Goal: Task Accomplishment & Management: Use online tool/utility

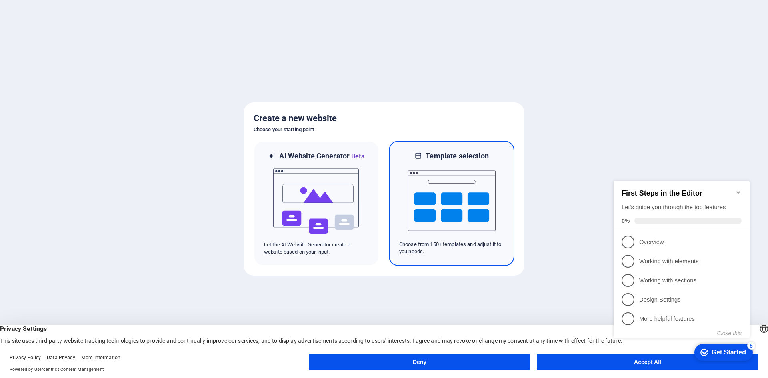
click at [467, 208] on img at bounding box center [451, 201] width 88 height 80
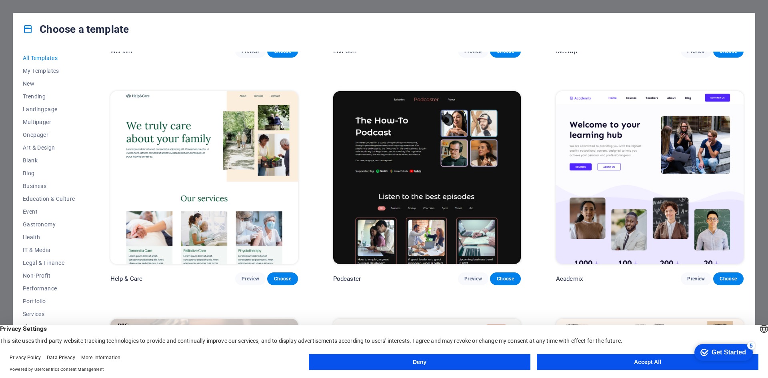
scroll to position [1160, 0]
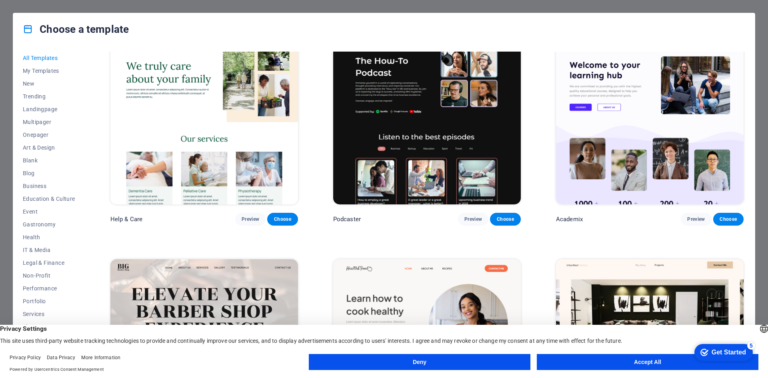
click at [665, 360] on button "Accept All" at bounding box center [648, 362] width 222 height 16
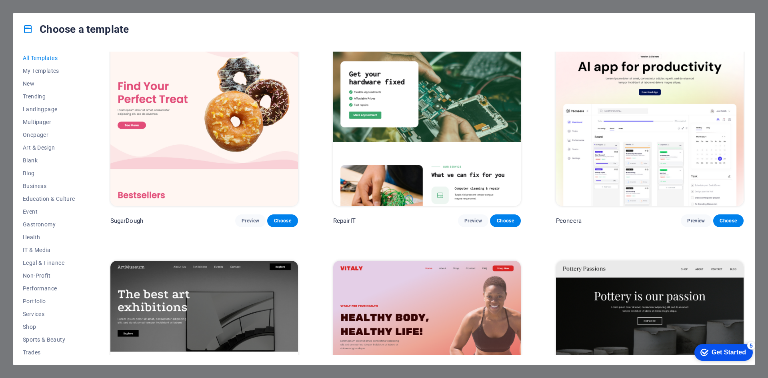
scroll to position [0, 0]
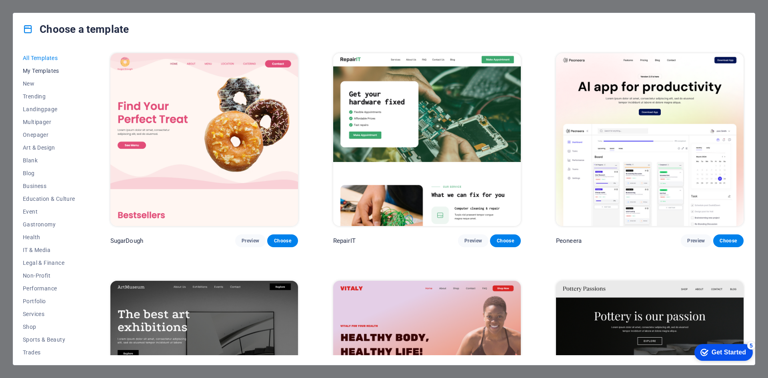
click at [53, 70] on span "My Templates" at bounding box center [49, 71] width 52 height 6
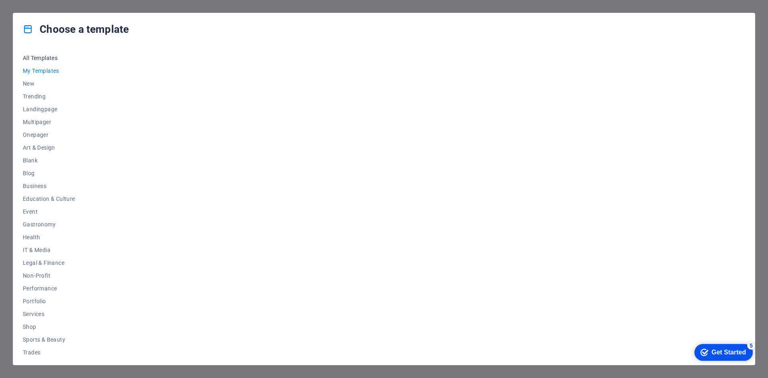
click at [47, 58] on span "All Templates" at bounding box center [49, 58] width 52 height 6
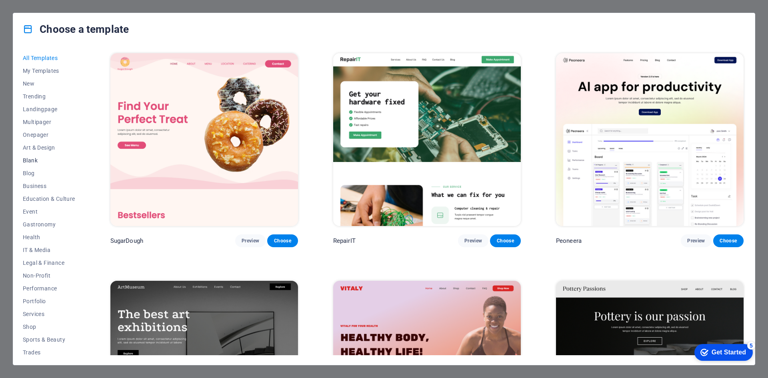
click at [34, 156] on button "Blank" at bounding box center [49, 160] width 52 height 13
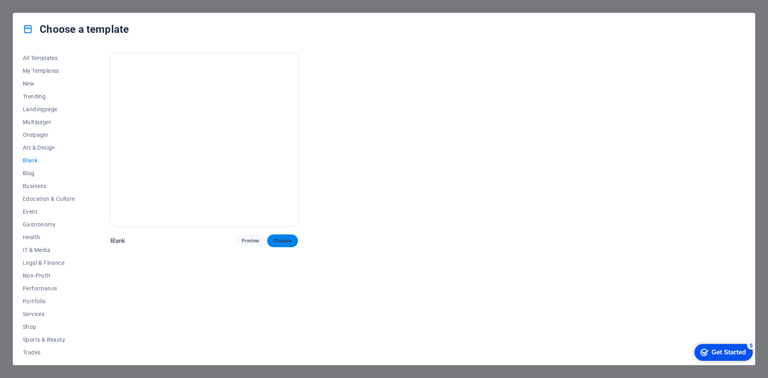
click at [286, 242] on span "Choose" at bounding box center [283, 241] width 18 height 6
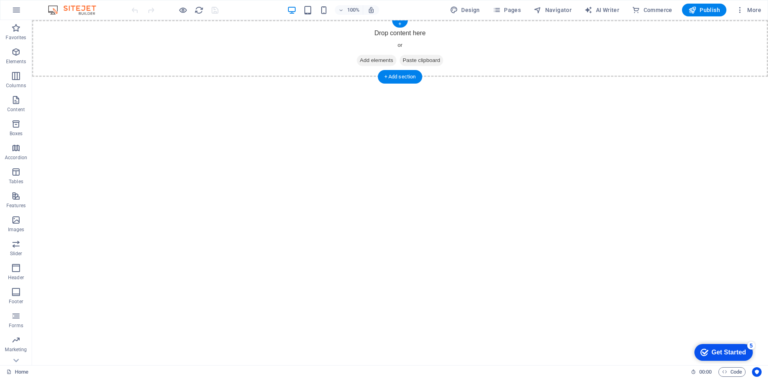
click at [141, 43] on div "Drop content here or Add elements Paste clipboard" at bounding box center [400, 48] width 736 height 57
click at [20, 9] on icon "button" at bounding box center [17, 10] width 10 height 10
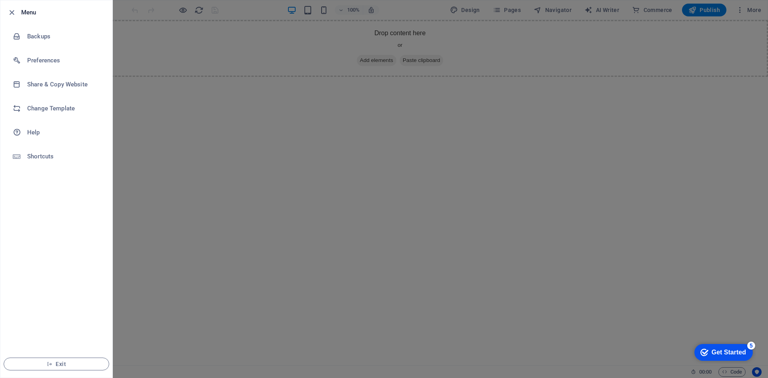
click at [204, 182] on div at bounding box center [384, 189] width 768 height 378
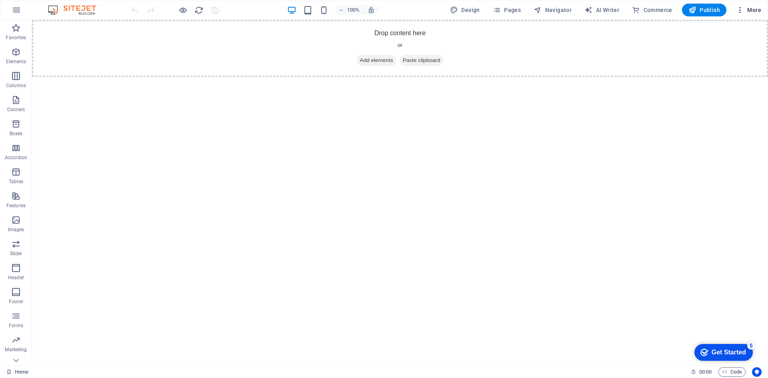
click at [752, 6] on span "More" at bounding box center [748, 10] width 25 height 8
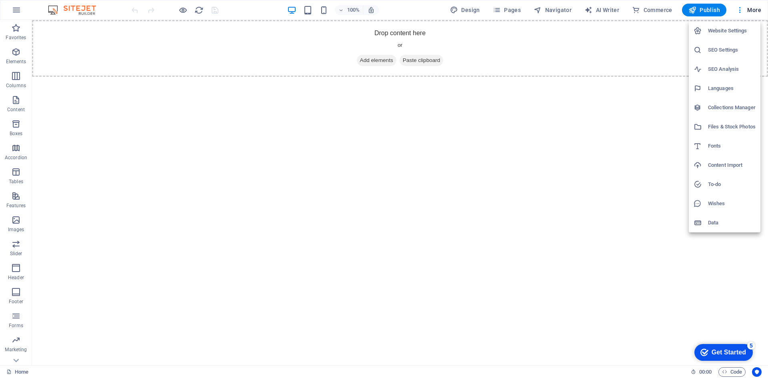
click at [746, 28] on h6 "Website Settings" at bounding box center [732, 31] width 48 height 10
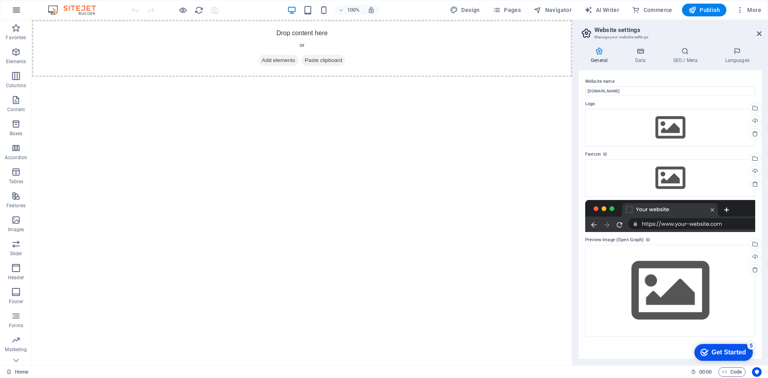
click at [18, 7] on icon "button" at bounding box center [17, 10] width 10 height 10
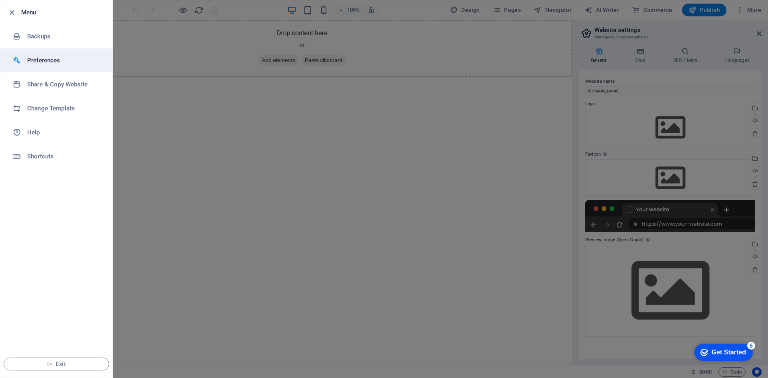
click at [55, 63] on h6 "Preferences" at bounding box center [64, 61] width 74 height 10
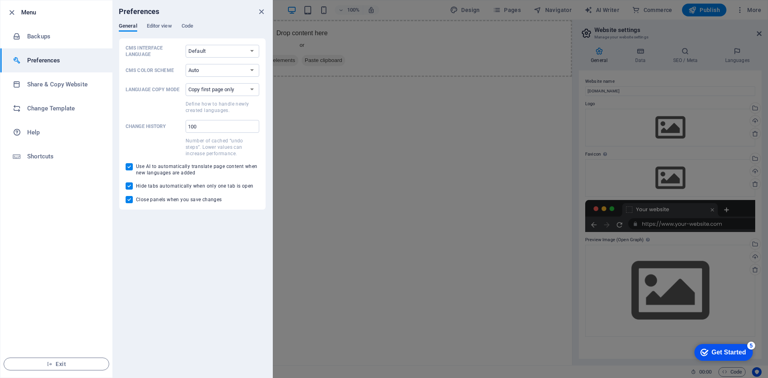
click at [367, 152] on div at bounding box center [384, 189] width 768 height 378
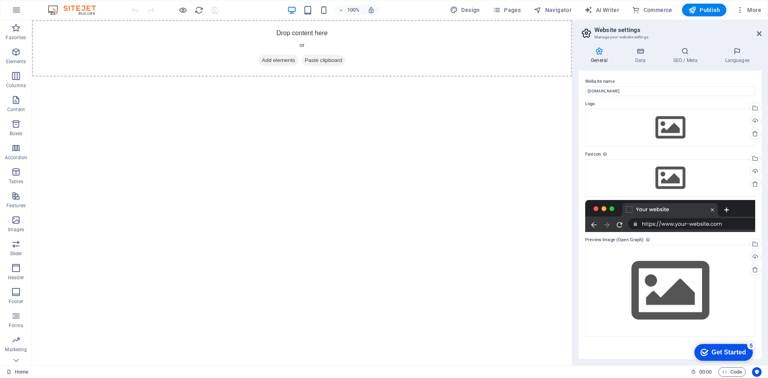
click at [22, 366] on div "Home 00 : 00 Code" at bounding box center [384, 371] width 768 height 13
click at [20, 371] on link "Home" at bounding box center [17, 372] width 22 height 10
click at [24, 366] on div "Home 00 : 00 Code" at bounding box center [384, 371] width 768 height 13
click at [22, 370] on link "Home" at bounding box center [17, 372] width 22 height 10
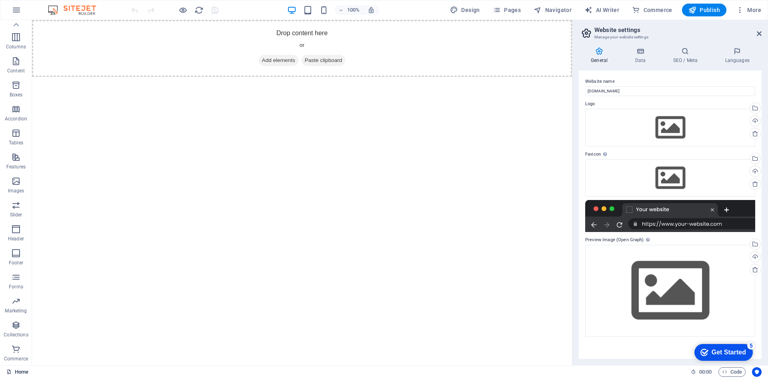
drag, startPoint x: 40, startPoint y: 373, endPoint x: 16, endPoint y: 371, distance: 23.3
click at [39, 373] on div "Home" at bounding box center [345, 372] width 678 height 10
click at [10, 371] on icon at bounding box center [8, 371] width 5 height 5
click at [22, 369] on link "Home" at bounding box center [17, 372] width 22 height 10
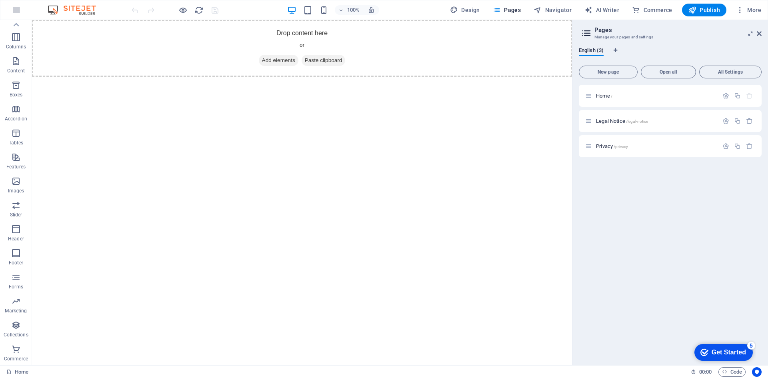
click at [16, 5] on icon "button" at bounding box center [17, 10] width 10 height 10
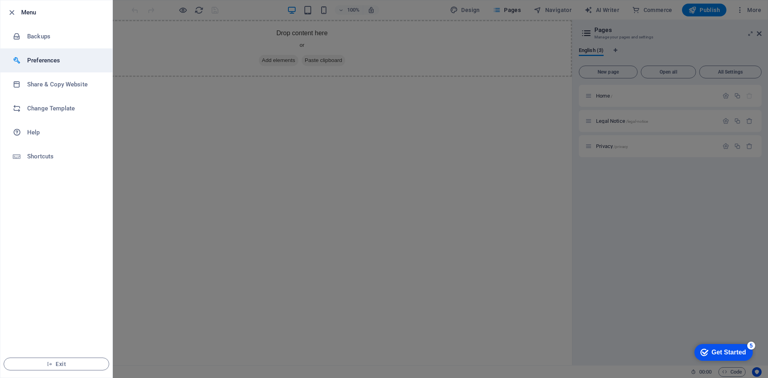
click at [61, 66] on li "Preferences" at bounding box center [56, 60] width 112 height 24
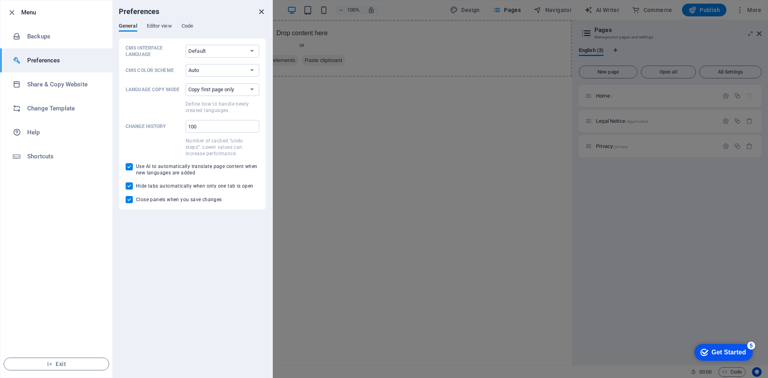
click at [262, 8] on icon "close" at bounding box center [261, 11] width 9 height 9
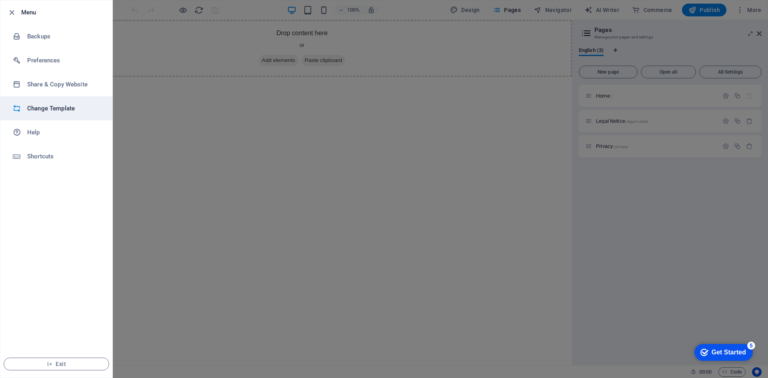
click at [55, 112] on h6 "Change Template" at bounding box center [64, 109] width 74 height 10
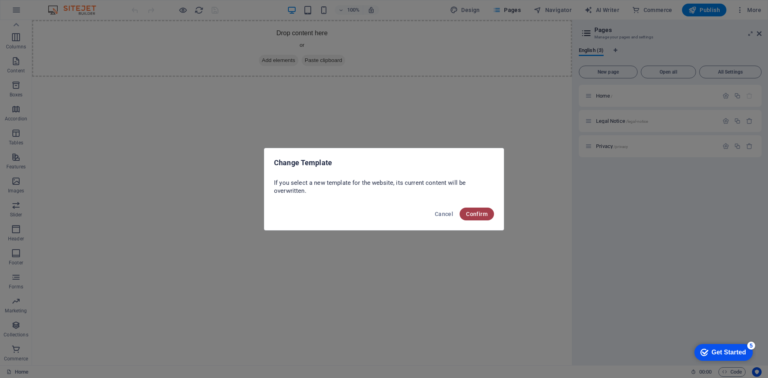
click at [468, 216] on span "Confirm" at bounding box center [477, 214] width 22 height 6
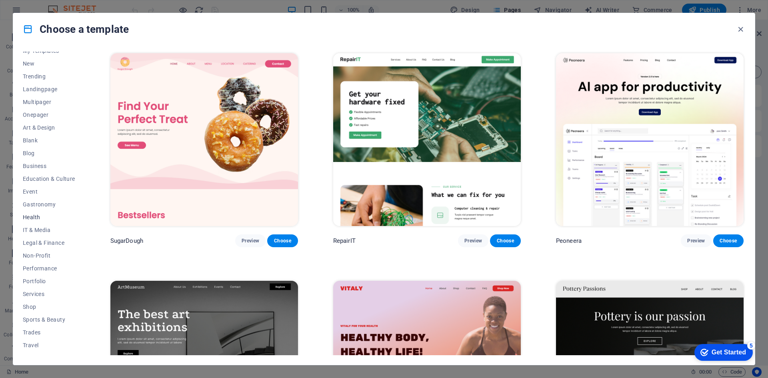
scroll to position [29, 0]
click at [435, 122] on img at bounding box center [427, 139] width 188 height 173
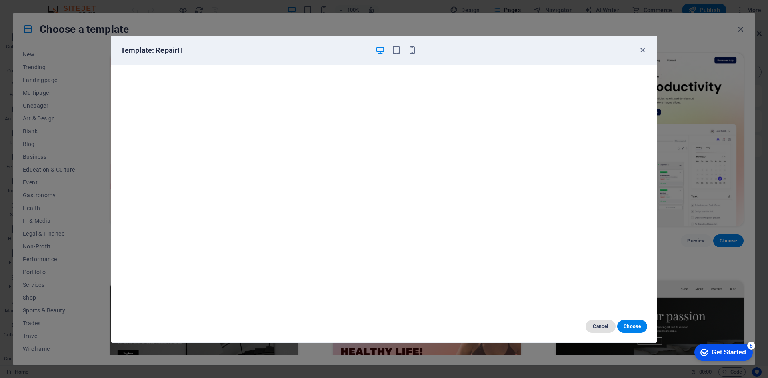
click at [605, 326] on span "Cancel" at bounding box center [600, 326] width 17 height 6
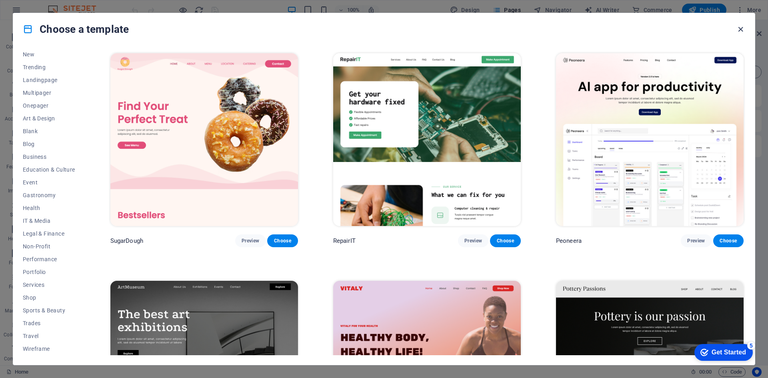
click at [742, 29] on icon "button" at bounding box center [740, 29] width 9 height 9
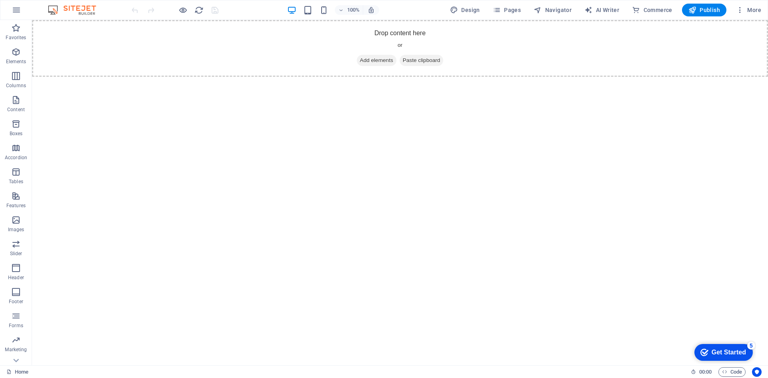
click at [732, 353] on div "Get Started" at bounding box center [728, 352] width 34 height 7
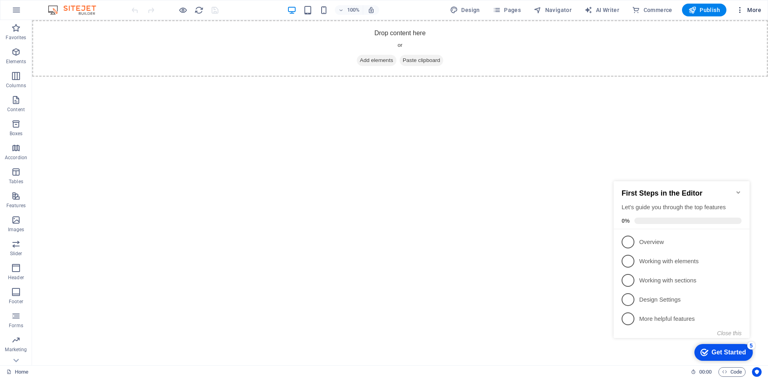
click at [740, 10] on icon "button" at bounding box center [740, 10] width 8 height 8
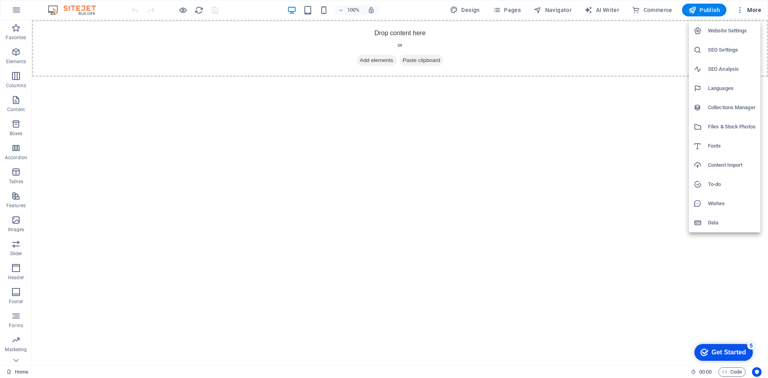
click at [646, 135] on div at bounding box center [384, 189] width 768 height 378
